Goal: Task Accomplishment & Management: Manage account settings

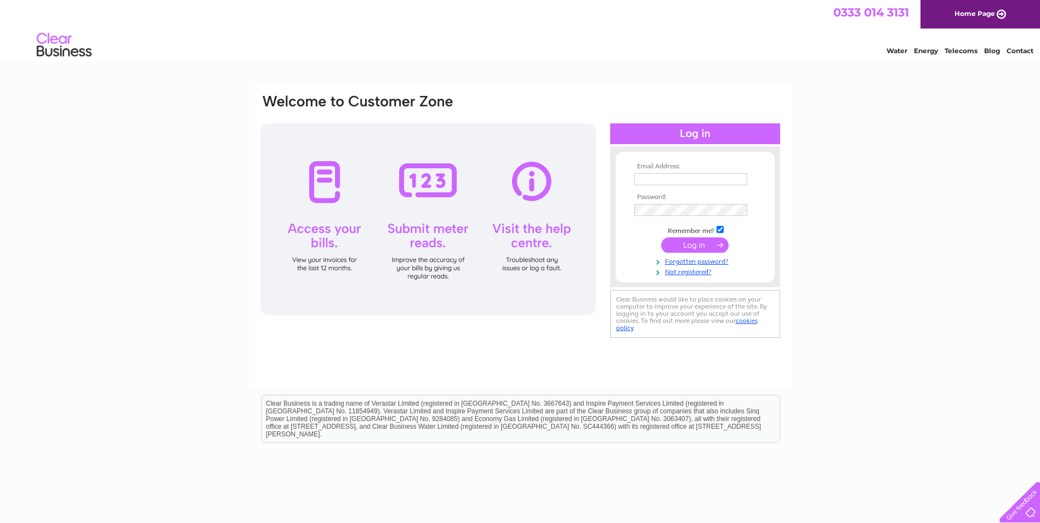
click at [663, 179] on input "text" at bounding box center [690, 179] width 113 height 12
paste input "abz.ap@tachealthcare.com"
type input "abz.ap@tachealthcare.com"
click at [700, 247] on input "submit" at bounding box center [694, 244] width 67 height 15
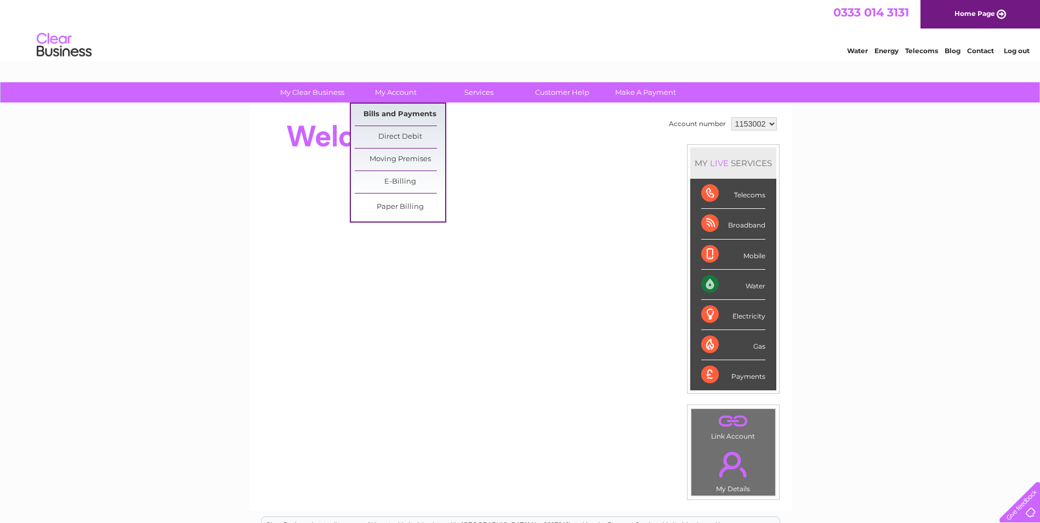
click at [398, 111] on link "Bills and Payments" at bounding box center [400, 115] width 90 height 22
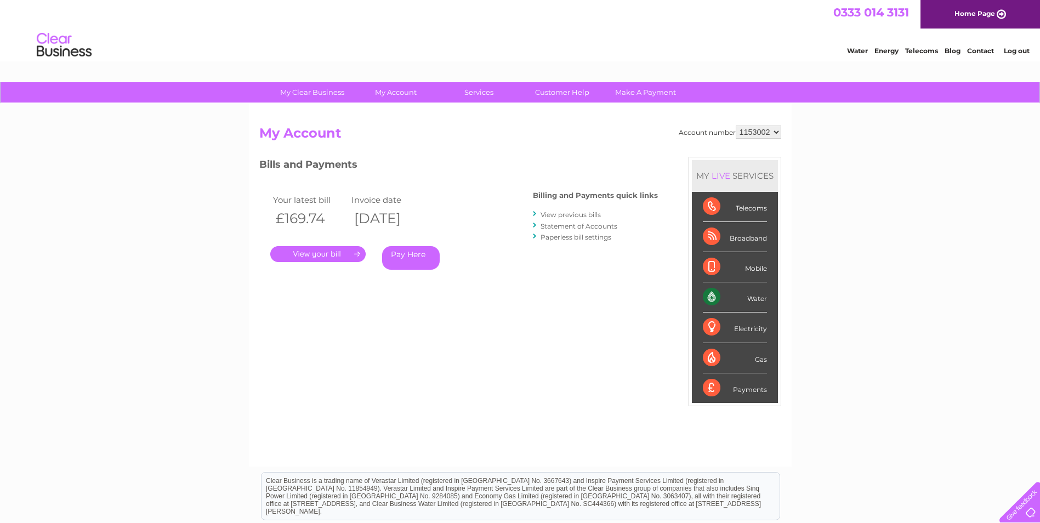
click at [347, 254] on link "." at bounding box center [317, 254] width 95 height 16
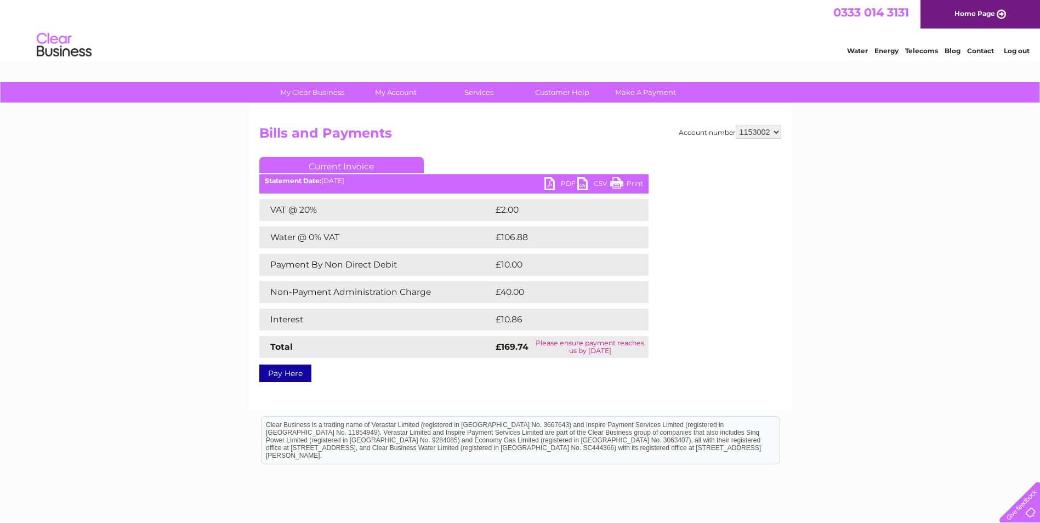
click at [564, 182] on link "PDF" at bounding box center [560, 185] width 33 height 16
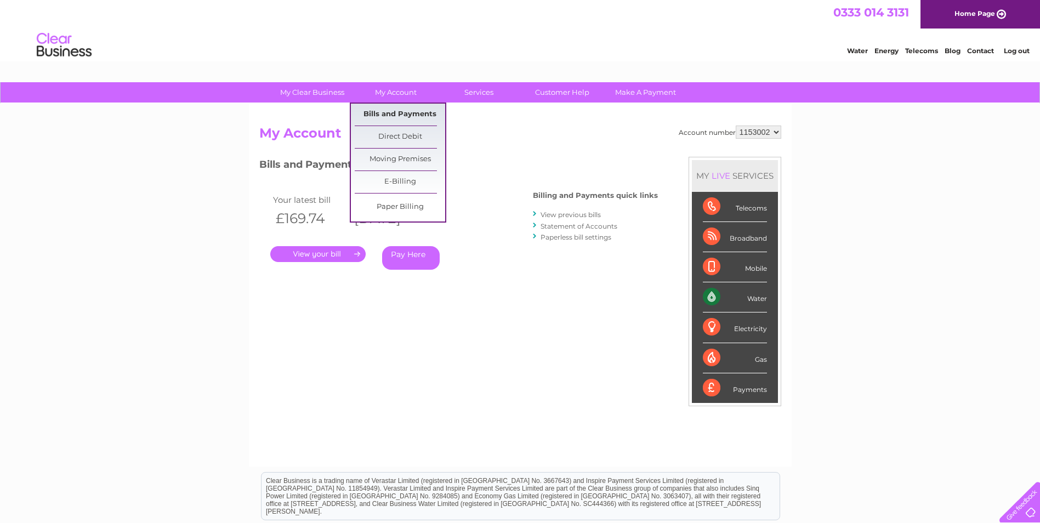
click at [392, 110] on link "Bills and Payments" at bounding box center [400, 115] width 90 height 22
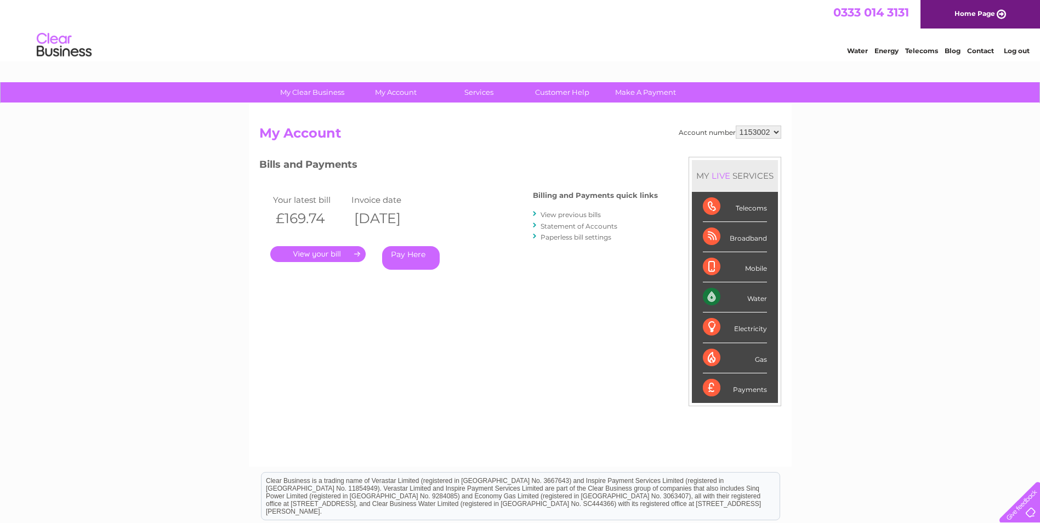
click at [573, 214] on link "View previous bills" at bounding box center [571, 215] width 60 height 8
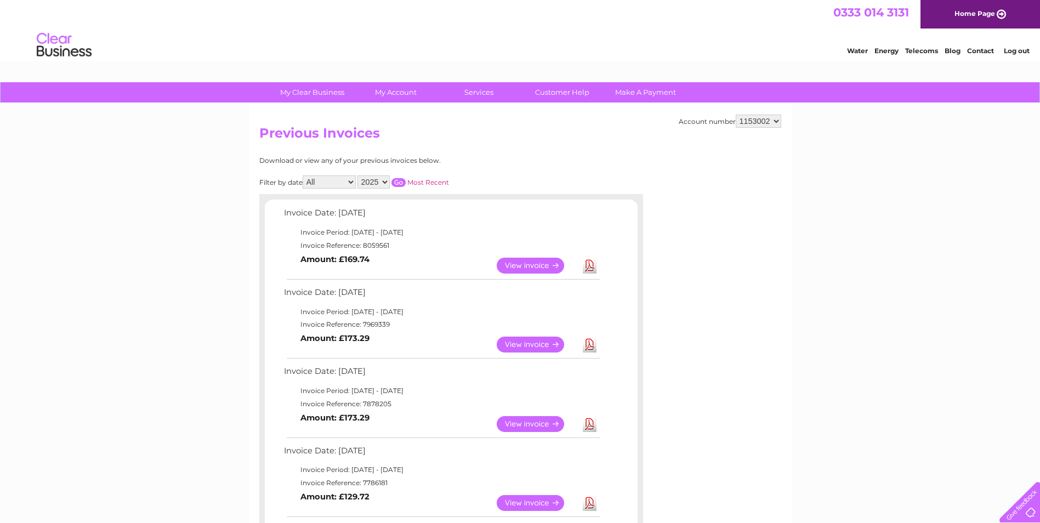
click at [990, 17] on link "Home Page" at bounding box center [980, 14] width 120 height 29
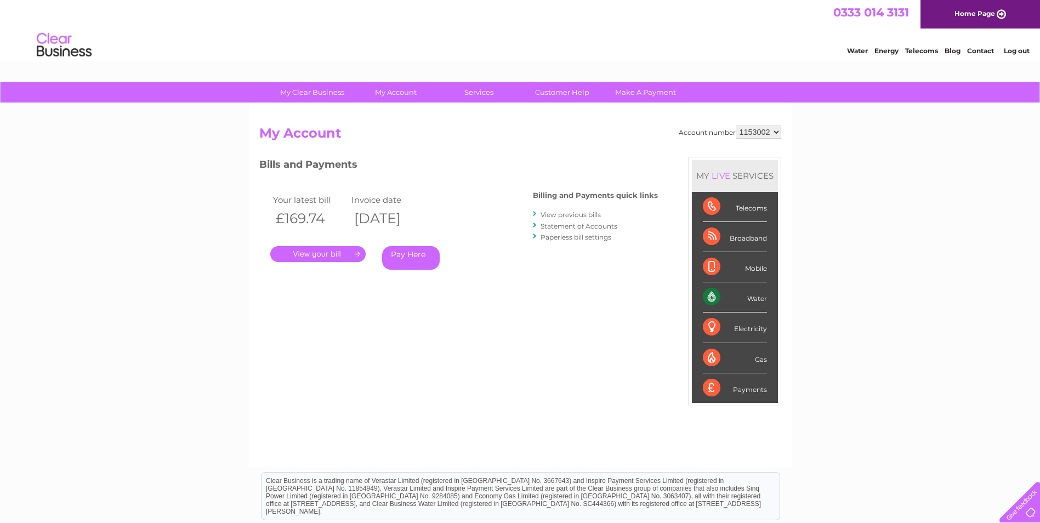
click at [1017, 52] on link "Log out" at bounding box center [1017, 51] width 26 height 8
